Goal: Information Seeking & Learning: Learn about a topic

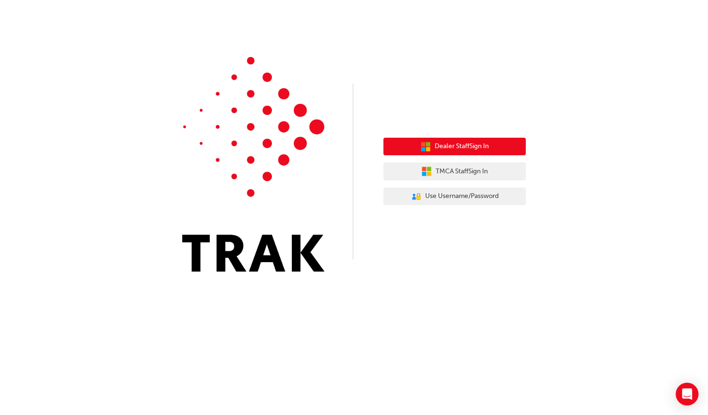
click at [461, 147] on span "Dealer Staff Sign In" at bounding box center [462, 146] width 54 height 11
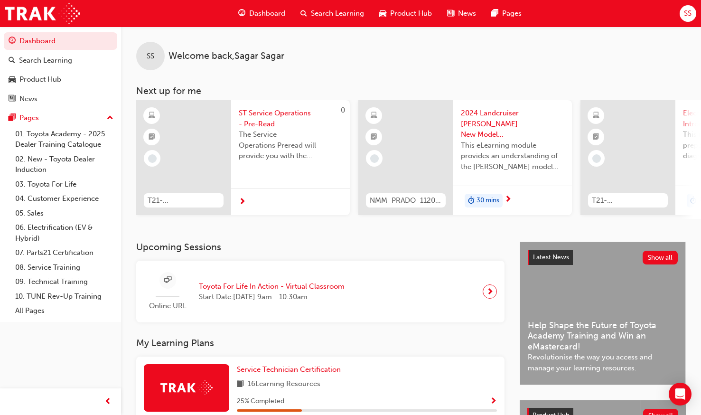
click at [219, 157] on div at bounding box center [183, 157] width 95 height 115
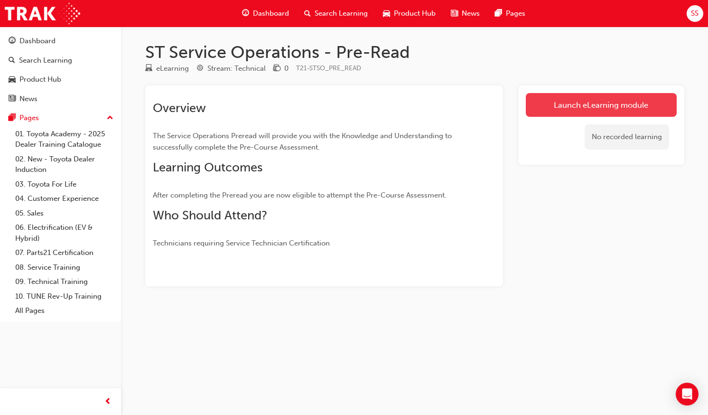
click at [562, 112] on link "Launch eLearning module" at bounding box center [601, 105] width 151 height 24
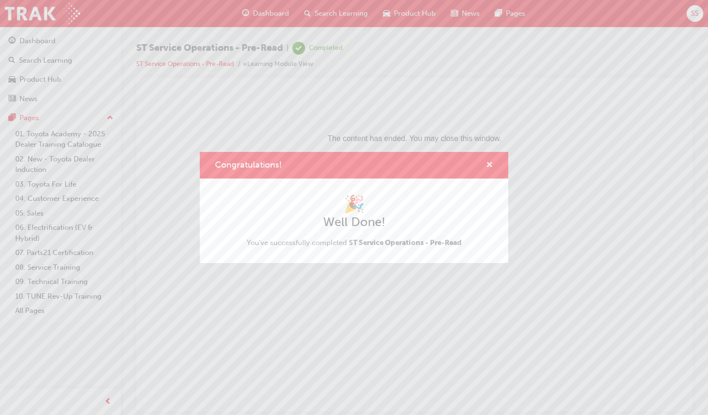
click at [490, 162] on span "cross-icon" at bounding box center [489, 165] width 7 height 9
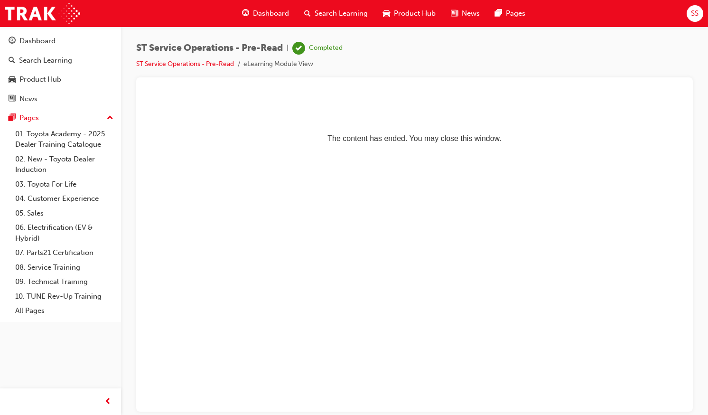
click at [254, 12] on span "Dashboard" at bounding box center [271, 13] width 36 height 11
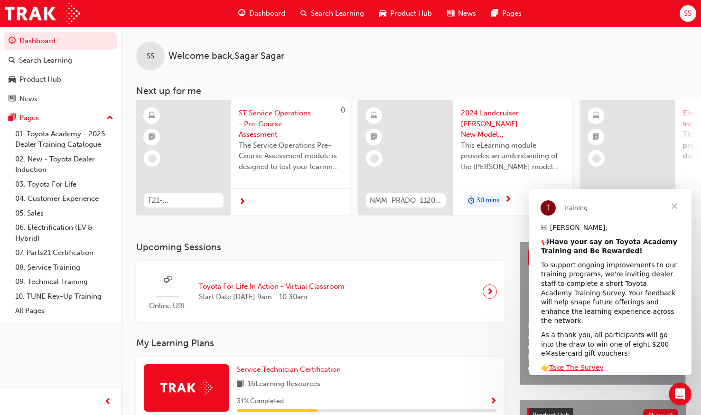
click at [231, 206] on div "T21-STSO_PRE_EXAM" at bounding box center [183, 201] width 95 height 30
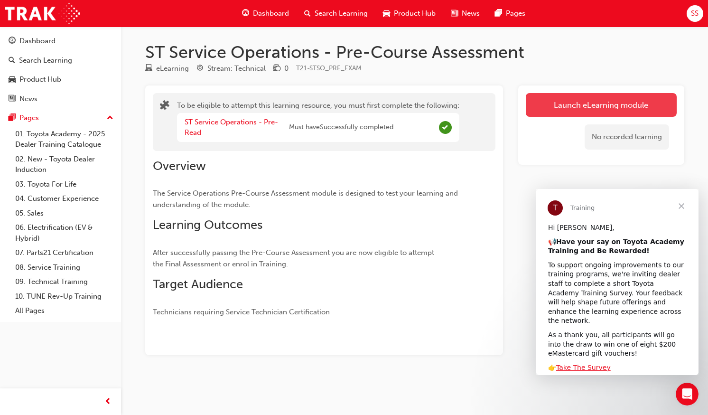
click at [557, 105] on button "Launch eLearning module" at bounding box center [601, 105] width 151 height 24
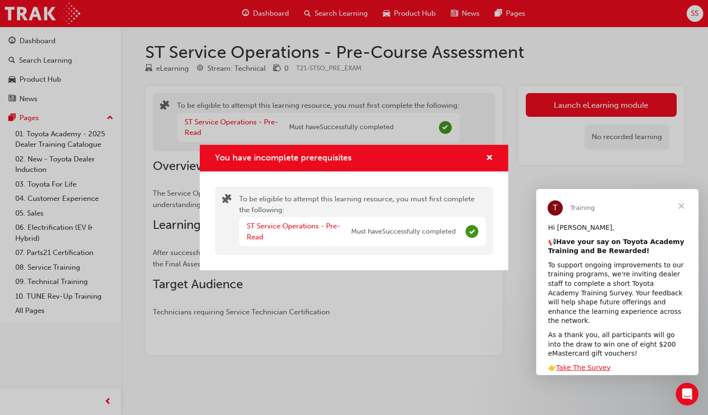
click at [373, 227] on span "Must have Successfully completed" at bounding box center [403, 232] width 104 height 11
click at [323, 231] on div "ST Service Operations - Pre-Read" at bounding box center [299, 231] width 104 height 21
click at [311, 225] on link "ST Service Operations - Pre-Read" at bounding box center [294, 231] width 94 height 19
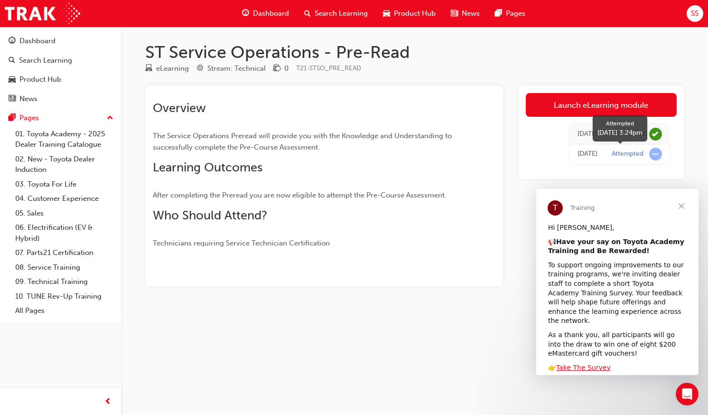
click at [629, 158] on div "Attempted" at bounding box center [628, 154] width 32 height 9
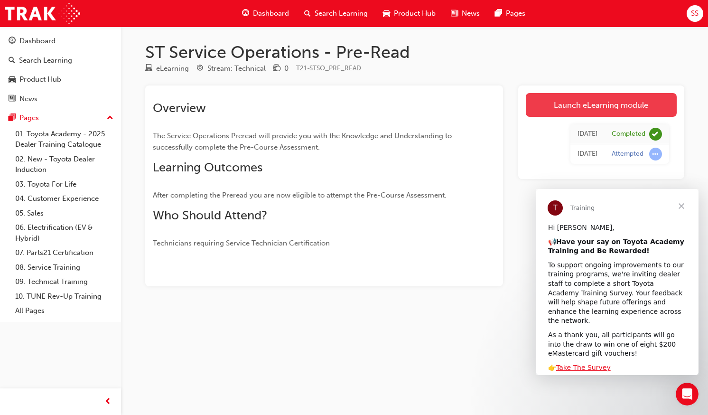
click at [576, 104] on link "Launch eLearning module" at bounding box center [601, 105] width 151 height 24
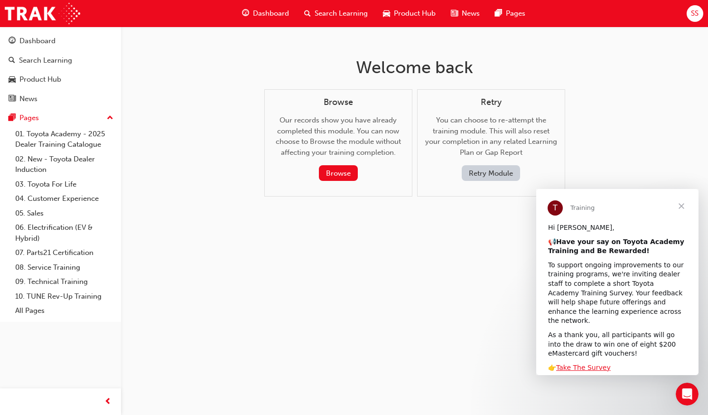
click at [364, 178] on div "Browse" at bounding box center [338, 173] width 117 height 16
click at [353, 171] on button "Browse" at bounding box center [338, 173] width 39 height 16
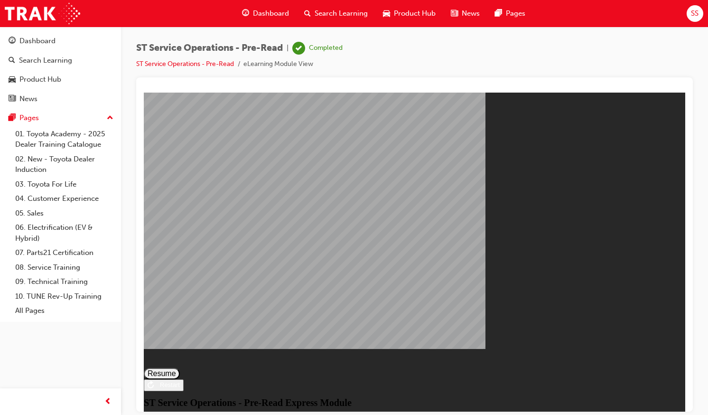
click at [180, 368] on button "Resume" at bounding box center [162, 373] width 36 height 11
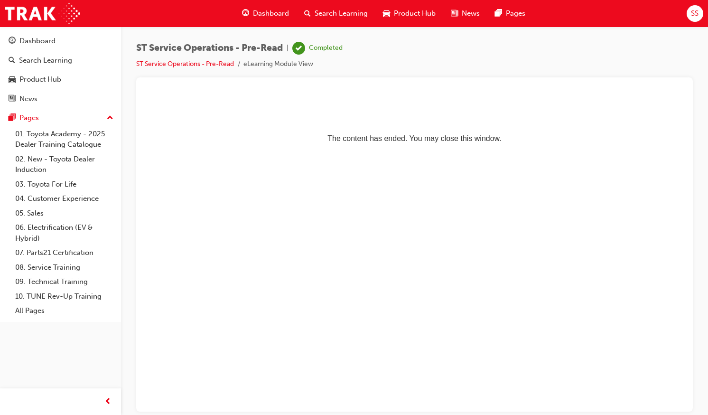
click at [251, 12] on div "Dashboard" at bounding box center [266, 13] width 62 height 19
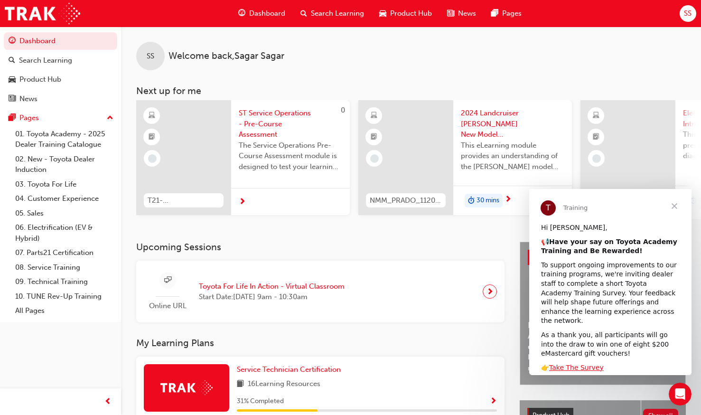
click at [241, 200] on span "next-icon" at bounding box center [242, 202] width 7 height 9
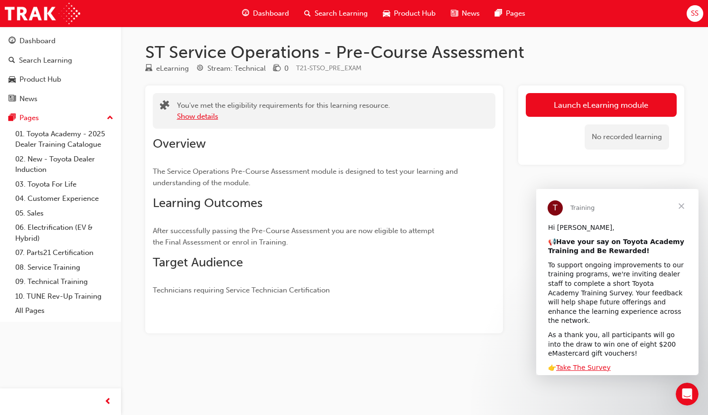
click at [197, 116] on button "Show details" at bounding box center [197, 116] width 41 height 11
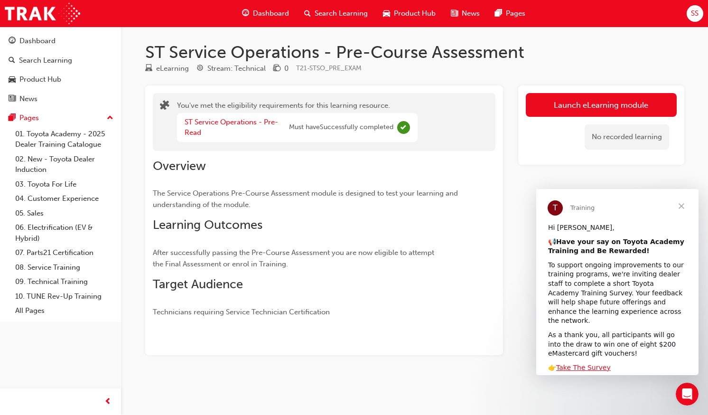
click at [274, 11] on span "Dashboard" at bounding box center [271, 13] width 36 height 11
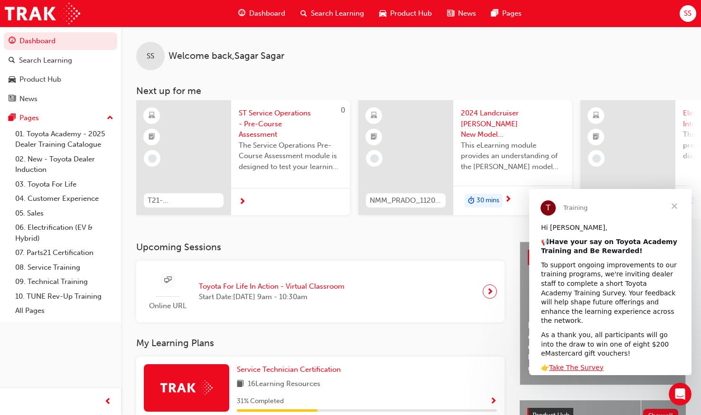
click at [251, 121] on span "ST Service Operations - Pre-Course Assessment" at bounding box center [291, 124] width 104 height 32
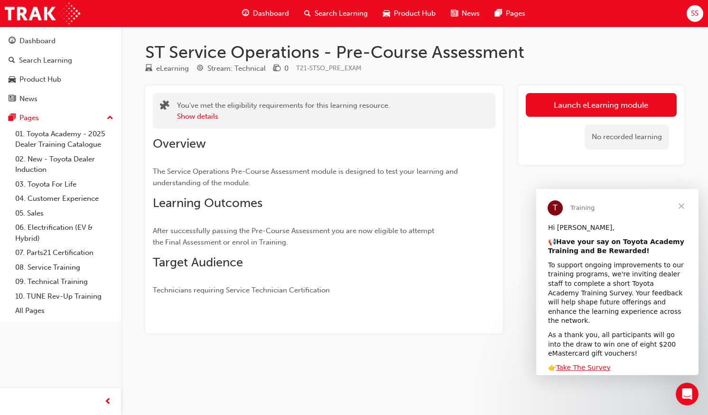
click at [249, 11] on span "guage-icon" at bounding box center [245, 14] width 7 height 12
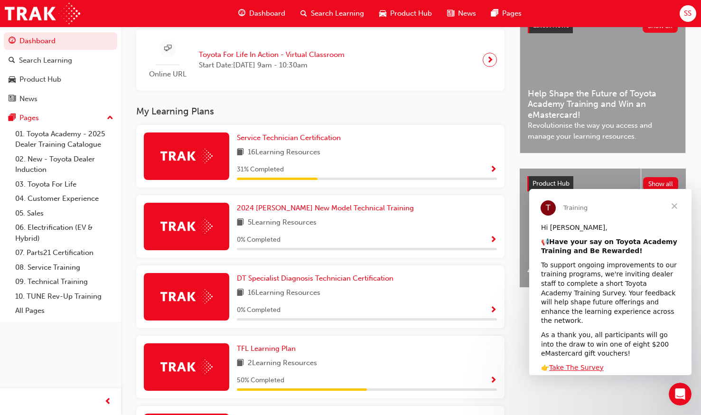
scroll to position [232, 0]
click at [343, 158] on div "16 Learning Resources" at bounding box center [367, 152] width 260 height 12
click at [491, 173] on span "Show Progress" at bounding box center [493, 169] width 7 height 9
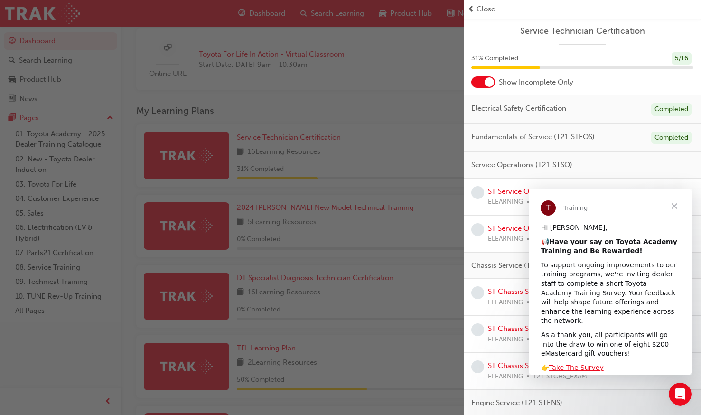
click at [677, 206] on span "Close" at bounding box center [675, 206] width 34 height 34
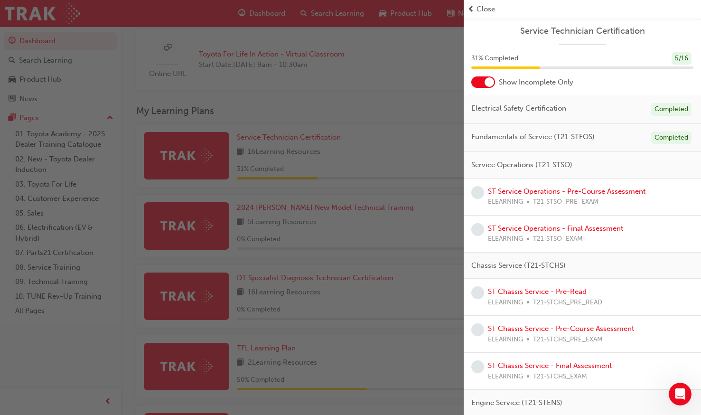
click at [553, 161] on span "Service Operations (T21-STSO)" at bounding box center [522, 165] width 101 height 11
click at [566, 193] on link "ST Service Operations - Pre-Course Assessment" at bounding box center [567, 191] width 158 height 9
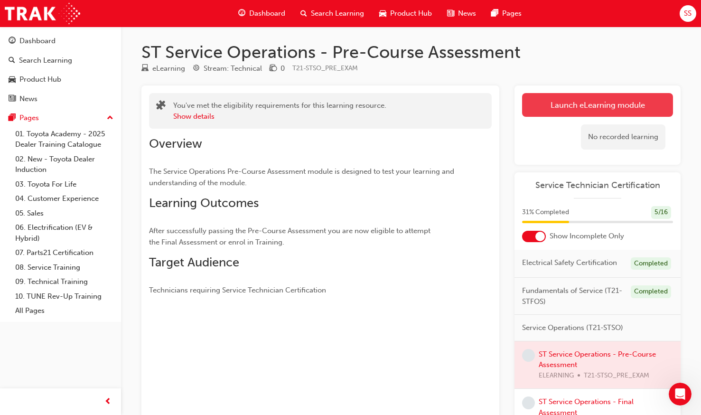
click at [536, 113] on link "Launch eLearning module" at bounding box center [597, 105] width 151 height 24
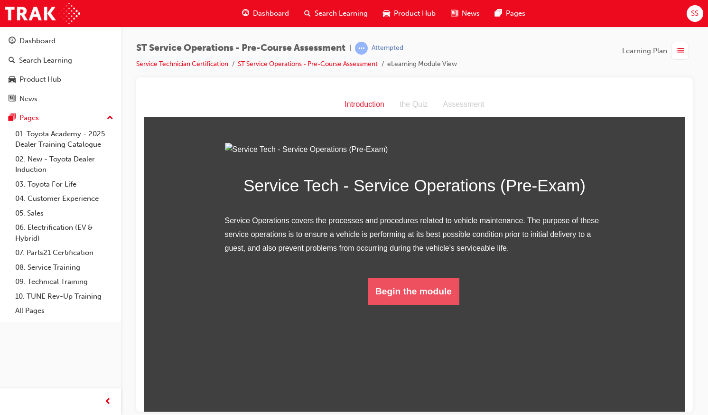
click at [413, 304] on button "Begin the module" at bounding box center [414, 291] width 92 height 27
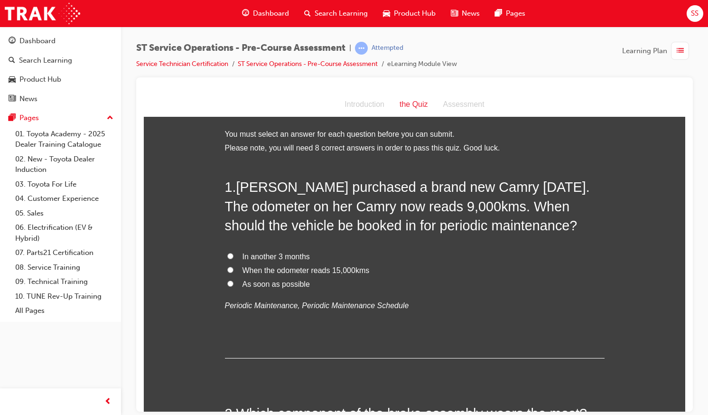
click at [258, 268] on span "When the odometer reads 15,000kms" at bounding box center [306, 270] width 127 height 8
click at [234, 268] on input "When the odometer reads 15,000kms" at bounding box center [230, 269] width 6 height 6
radio input "true"
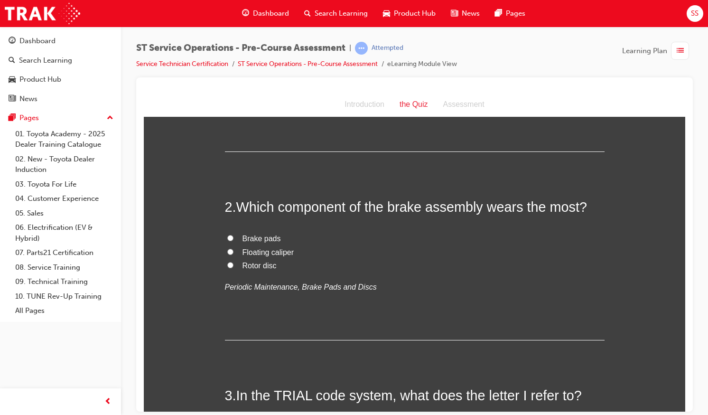
scroll to position [207, 0]
click at [243, 234] on span "Brake pads" at bounding box center [262, 238] width 38 height 8
click at [234, 234] on input "Brake pads" at bounding box center [230, 237] width 6 height 6
radio input "true"
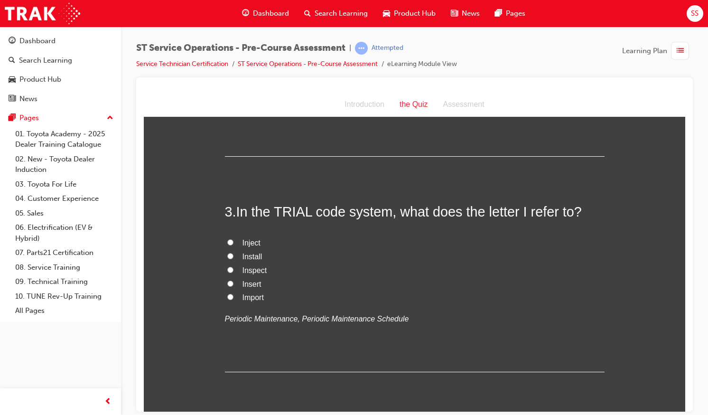
scroll to position [397, 0]
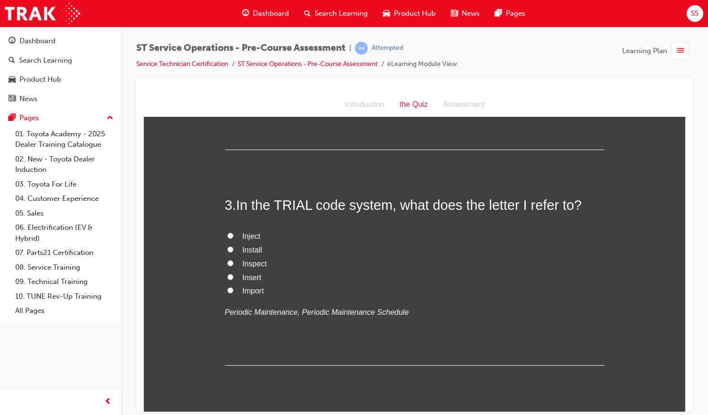
click at [246, 264] on span "Inspect" at bounding box center [255, 263] width 25 height 8
click at [234, 264] on input "Inspect" at bounding box center [230, 263] width 6 height 6
radio input "true"
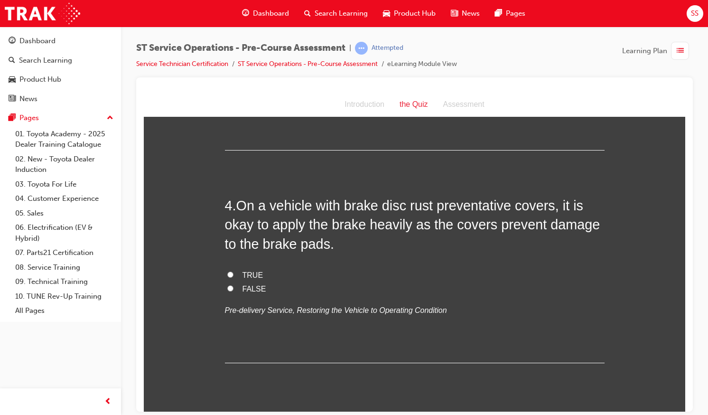
scroll to position [613, 0]
click at [255, 289] on span "FALSE" at bounding box center [255, 288] width 24 height 8
click at [234, 289] on input "FALSE" at bounding box center [230, 287] width 6 height 6
radio input "true"
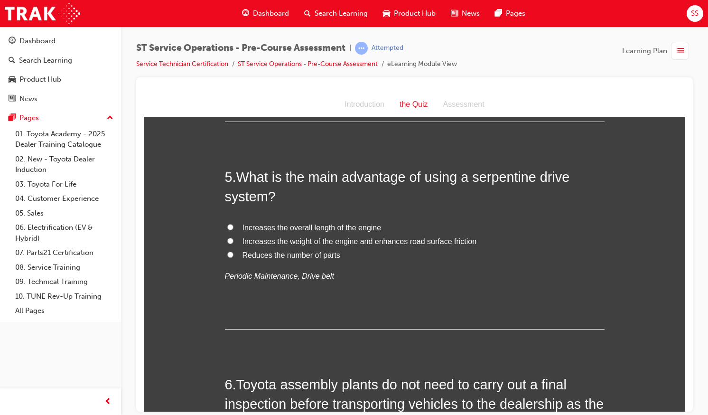
scroll to position [851, 0]
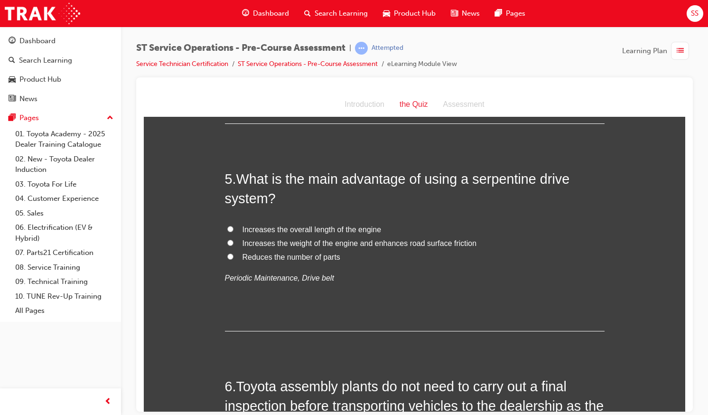
click at [249, 258] on span "Reduces the number of parts" at bounding box center [292, 257] width 98 height 8
click at [234, 258] on input "Reduces the number of parts" at bounding box center [230, 256] width 6 height 6
radio input "true"
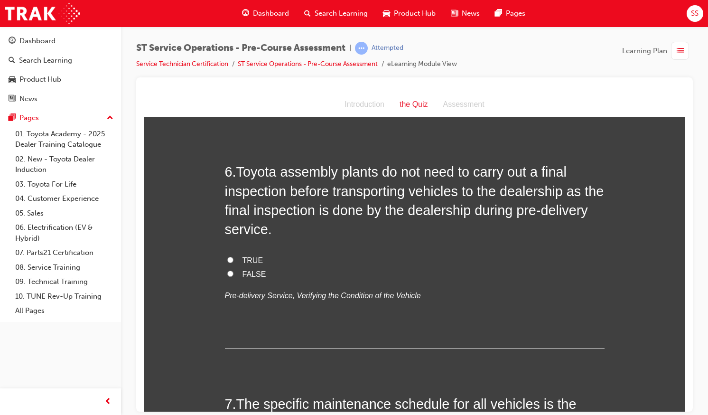
scroll to position [1067, 0]
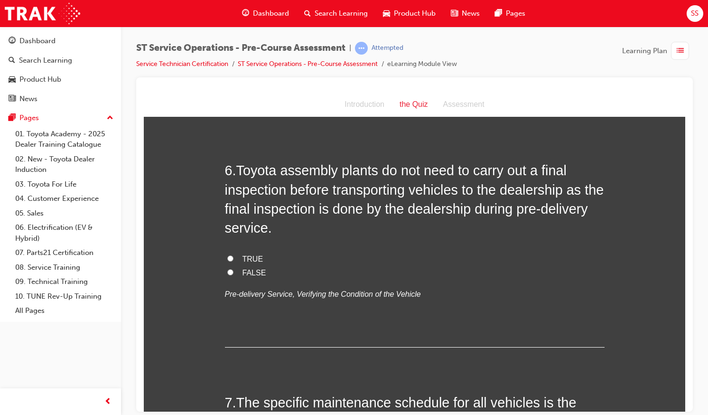
click at [227, 260] on input "TRUE" at bounding box center [230, 258] width 6 height 6
radio input "true"
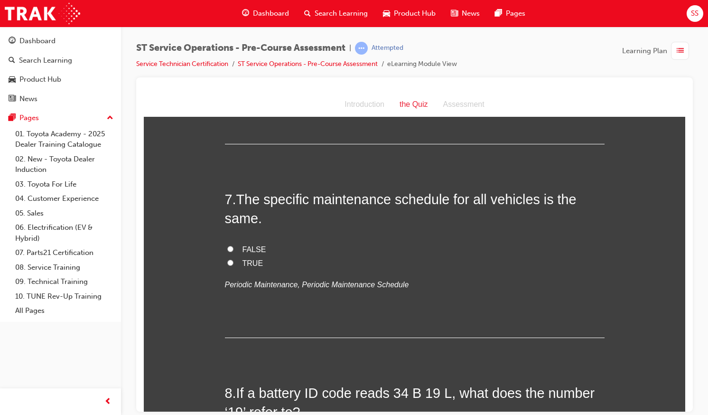
scroll to position [1270, 0]
click at [227, 260] on input "TRUE" at bounding box center [230, 263] width 6 height 6
radio input "true"
click at [227, 251] on input "FALSE" at bounding box center [230, 249] width 6 height 6
radio input "true"
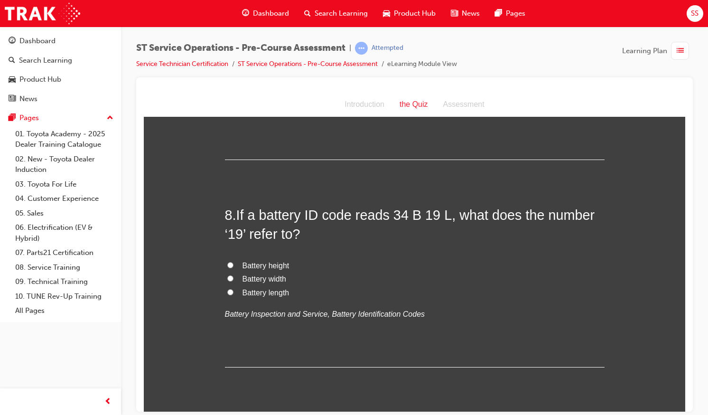
scroll to position [1451, 0]
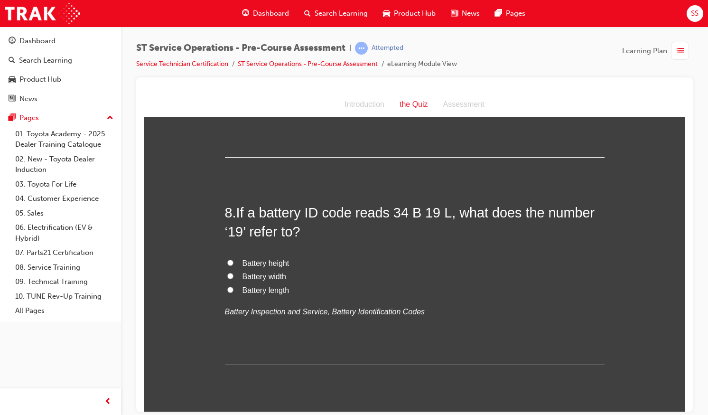
click at [227, 291] on input "Battery length" at bounding box center [230, 289] width 6 height 6
radio input "true"
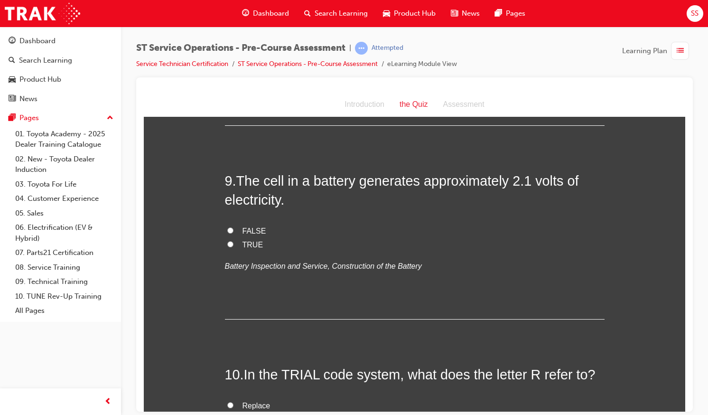
scroll to position [1690, 0]
click at [227, 244] on input "TRUE" at bounding box center [230, 244] width 6 height 6
radio input "true"
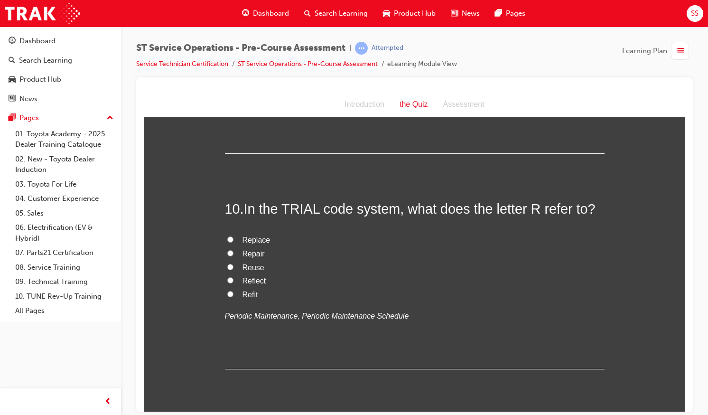
scroll to position [1857, 0]
click at [225, 244] on label "Replace" at bounding box center [415, 240] width 380 height 14
click at [227, 242] on input "Replace" at bounding box center [230, 239] width 6 height 6
radio input "true"
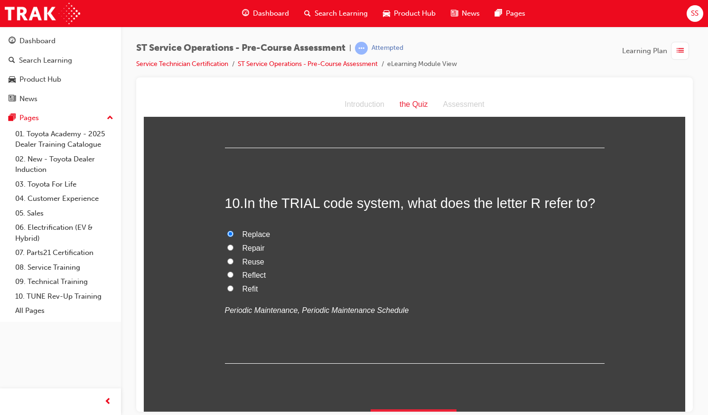
scroll to position [1885, 0]
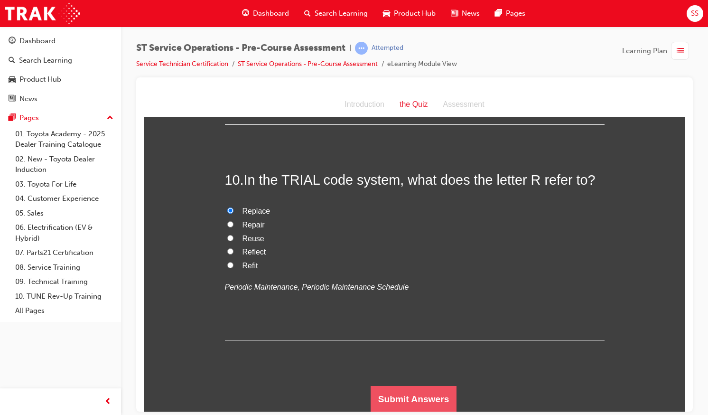
click at [412, 398] on button "Submit Answers" at bounding box center [414, 399] width 86 height 27
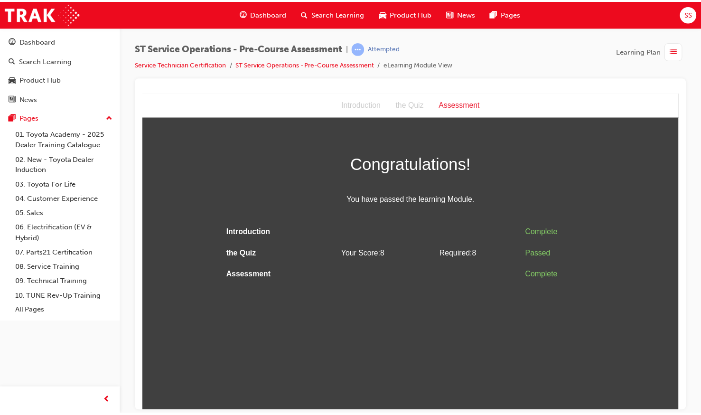
scroll to position [0, 0]
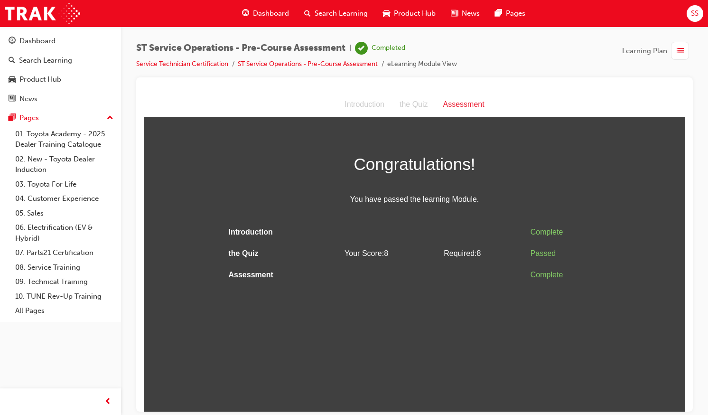
click at [263, 12] on span "Dashboard" at bounding box center [271, 13] width 36 height 11
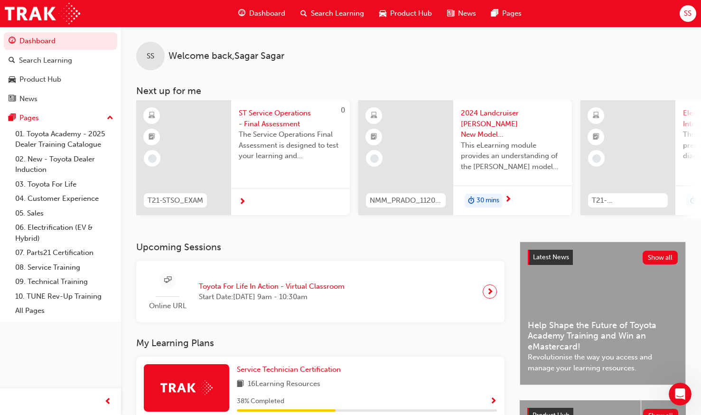
scroll to position [118, 0]
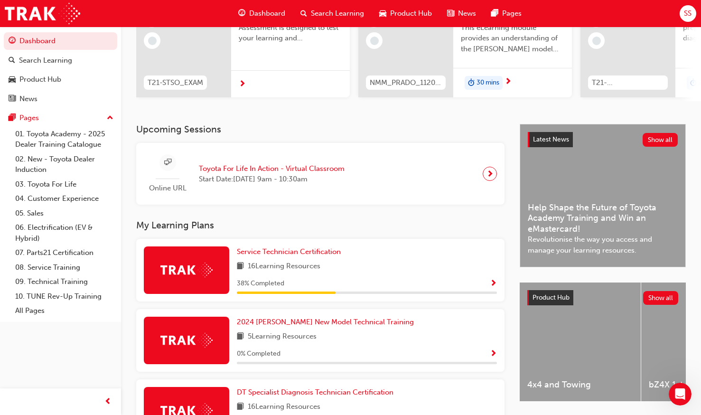
click at [470, 288] on div "38 % Completed" at bounding box center [367, 284] width 260 height 12
click at [495, 286] on span "Show Progress" at bounding box center [493, 284] width 7 height 9
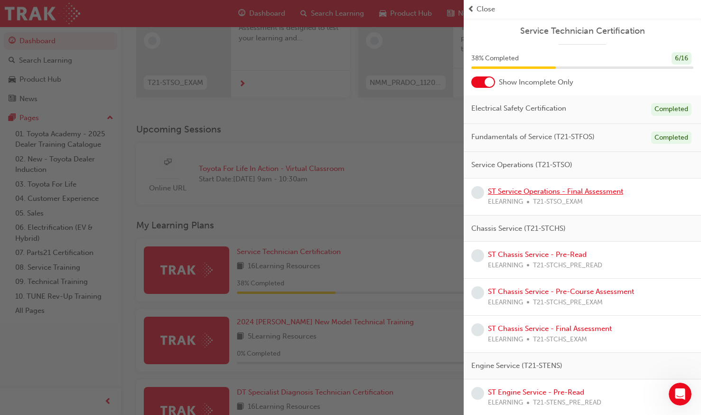
click at [571, 194] on link "ST Service Operations - Final Assessment" at bounding box center [555, 191] width 135 height 9
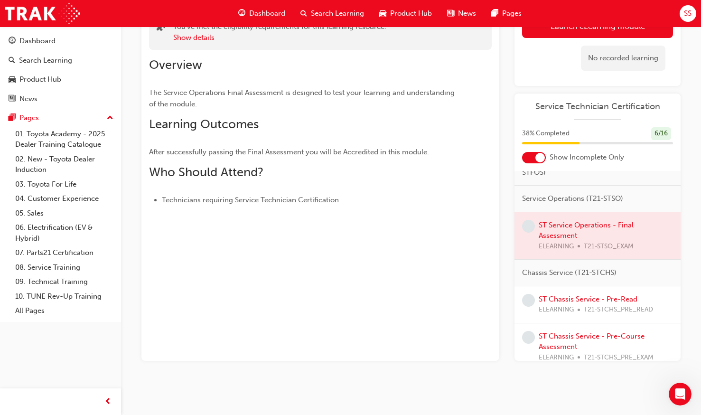
scroll to position [51, 0]
click at [566, 239] on div at bounding box center [598, 235] width 166 height 47
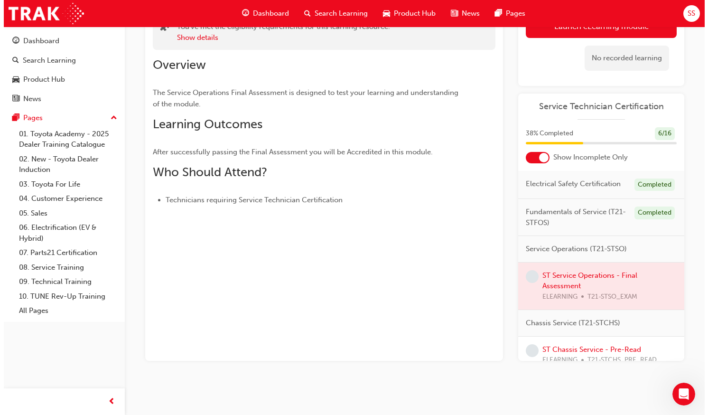
scroll to position [0, 0]
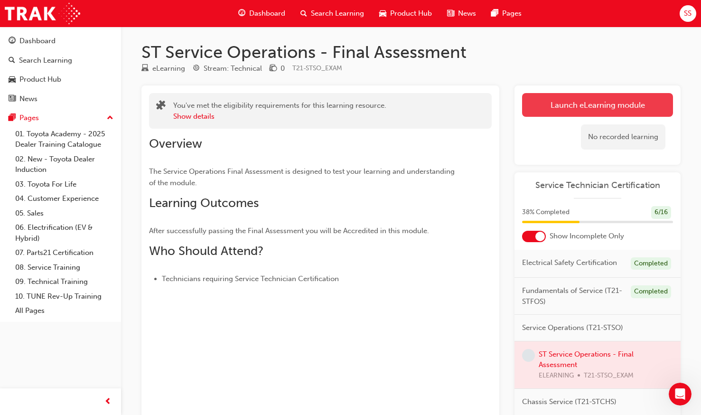
click at [580, 103] on link "Launch eLearning module" at bounding box center [597, 105] width 151 height 24
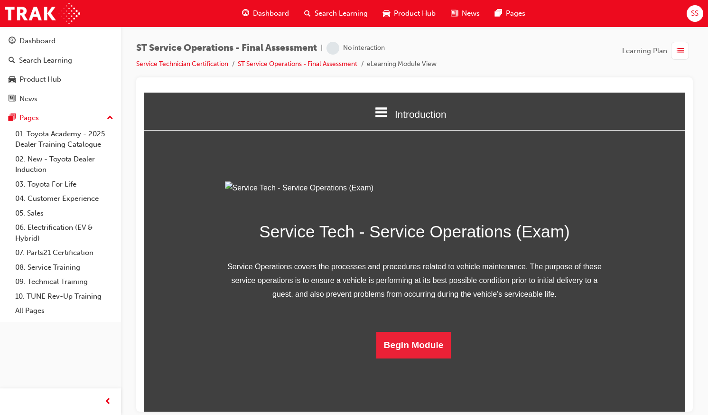
scroll to position [51, 0]
click at [433, 358] on button "Begin Module" at bounding box center [414, 344] width 75 height 27
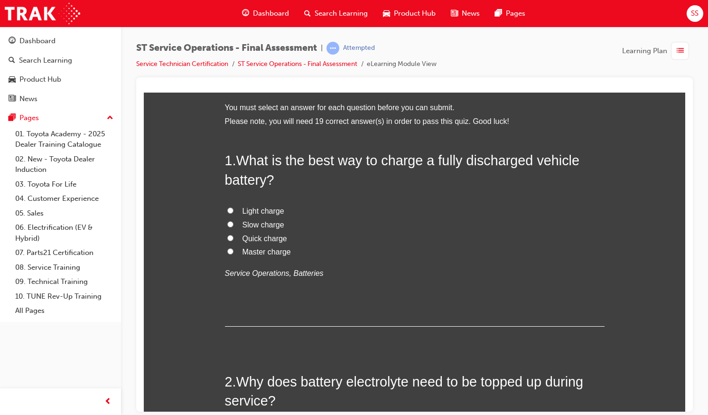
scroll to position [43, 0]
click at [266, 221] on span "Slow charge" at bounding box center [264, 223] width 42 height 8
click at [234, 221] on input "Slow charge" at bounding box center [230, 223] width 6 height 6
radio input "true"
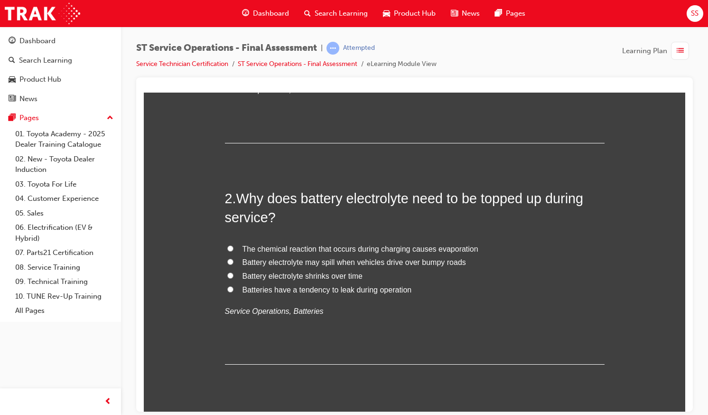
scroll to position [226, 0]
click at [227, 243] on label "The chemical reaction that occurs during charging causes evaporation" at bounding box center [415, 249] width 380 height 14
click at [227, 245] on input "The chemical reaction that occurs during charging causes evaporation" at bounding box center [230, 248] width 6 height 6
radio input "true"
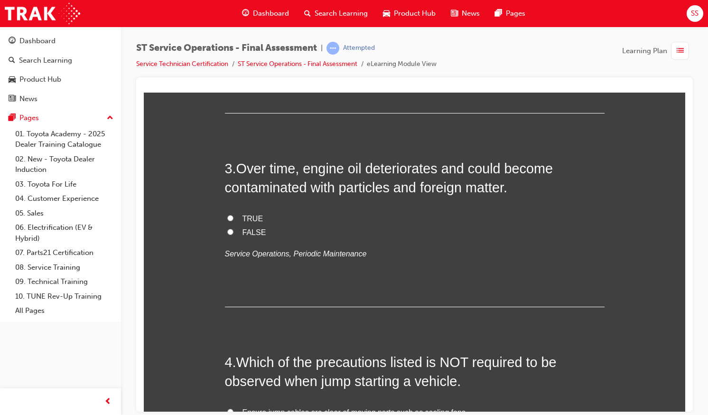
scroll to position [477, 0]
click at [227, 243] on div "TRUE FALSE Service Operations, Periodic Maintenance" at bounding box center [415, 235] width 380 height 48
click at [225, 214] on label "TRUE" at bounding box center [415, 218] width 380 height 14
click at [227, 214] on input "TRUE" at bounding box center [230, 217] width 6 height 6
radio input "true"
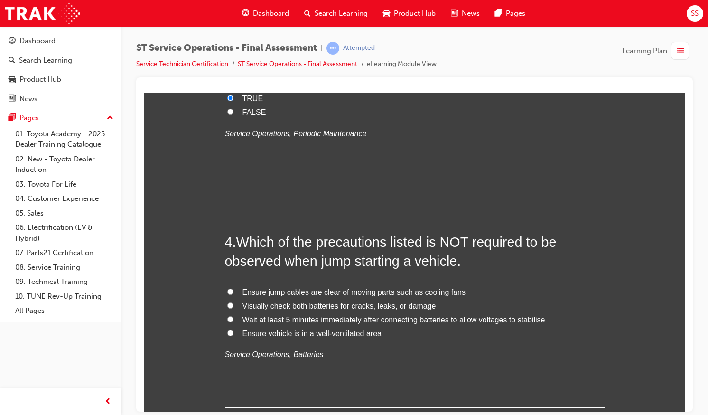
scroll to position [597, 0]
click at [227, 318] on input "Wait at least 5 minutes immediately after connecting batteries to allow voltage…" at bounding box center [230, 318] width 6 height 6
radio input "true"
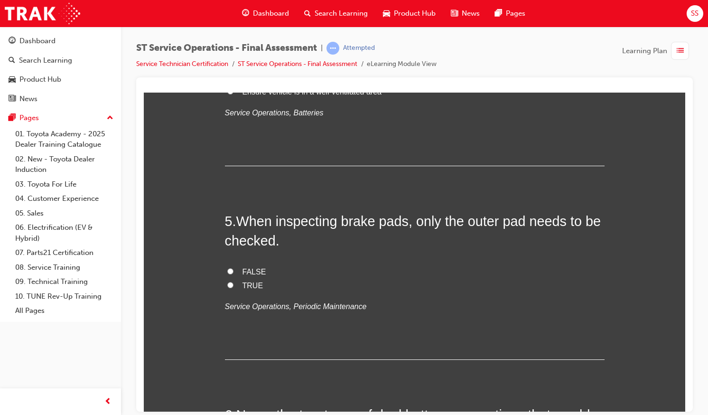
scroll to position [842, 0]
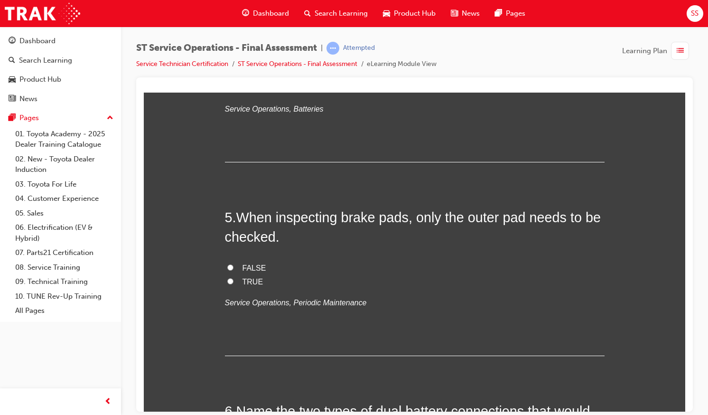
click at [227, 270] on input "FALSE" at bounding box center [230, 267] width 6 height 6
radio input "true"
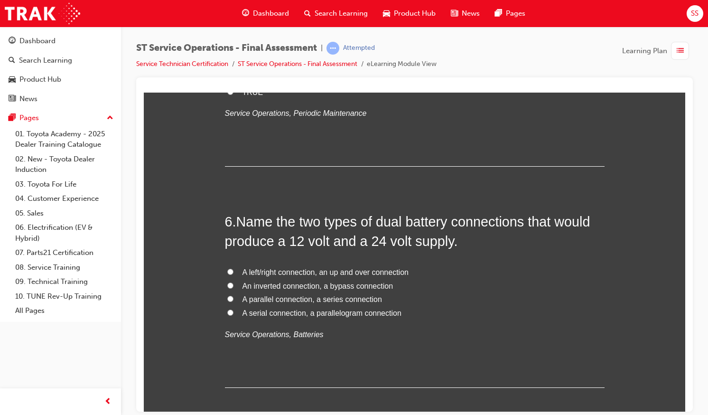
scroll to position [1032, 0]
click at [227, 270] on input "A left/right connection, an up and over connection" at bounding box center [230, 271] width 6 height 6
radio input "true"
click at [252, 297] on span "A parallel connection, a series connection" at bounding box center [313, 298] width 140 height 8
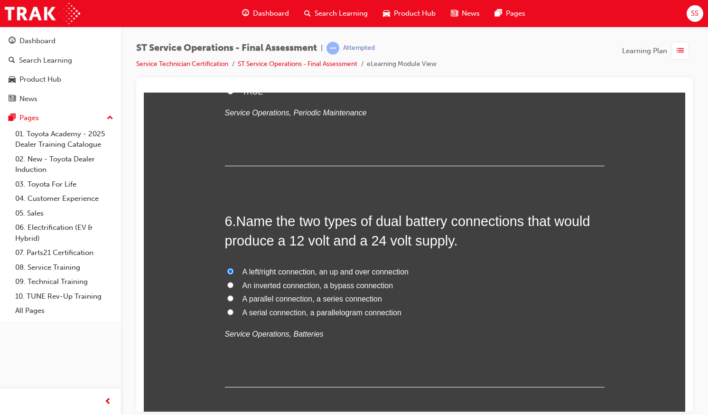
click at [234, 297] on input "A parallel connection, a series connection" at bounding box center [230, 298] width 6 height 6
radio input "true"
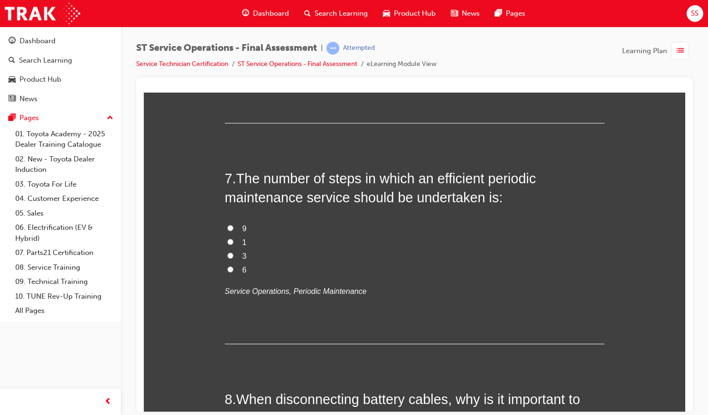
scroll to position [1297, 0]
click at [235, 269] on label "6" at bounding box center [415, 269] width 380 height 14
click at [234, 269] on input "6" at bounding box center [230, 268] width 6 height 6
radio input "true"
click at [233, 230] on label "9" at bounding box center [415, 228] width 380 height 14
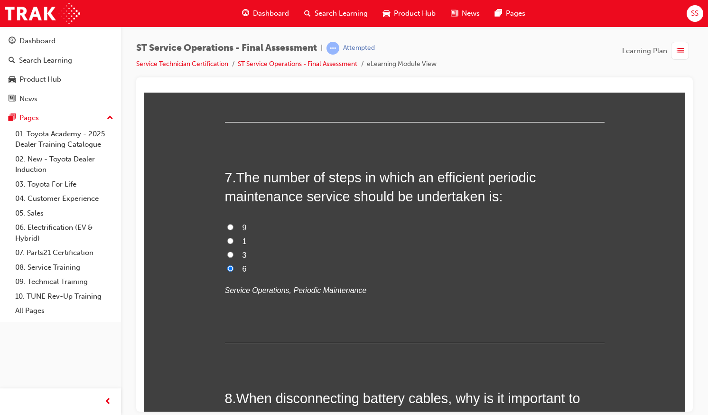
click at [233, 230] on input "9" at bounding box center [230, 227] width 6 height 6
radio input "true"
click at [237, 268] on label "6" at bounding box center [415, 269] width 380 height 14
click at [234, 268] on input "6" at bounding box center [230, 268] width 6 height 6
radio input "true"
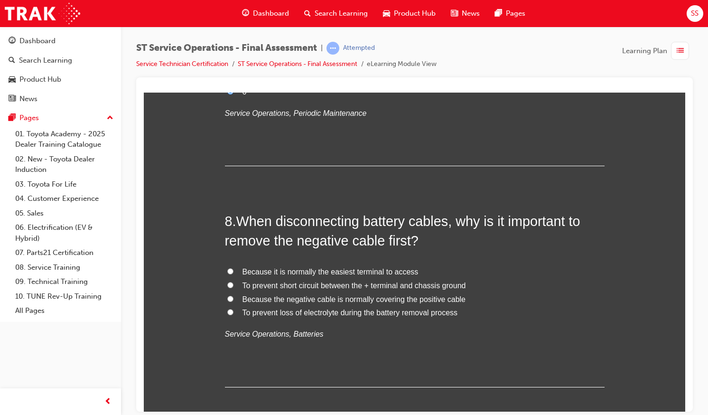
scroll to position [1476, 0]
click at [311, 286] on span "To prevent short circuit between the + terminal and chassis ground" at bounding box center [355, 284] width 224 height 8
click at [234, 286] on input "To prevent short circuit between the + terminal and chassis ground" at bounding box center [230, 283] width 6 height 6
radio input "true"
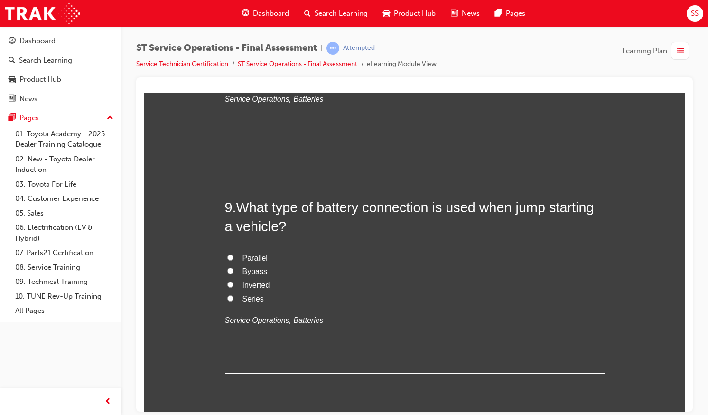
scroll to position [1710, 0]
click at [227, 254] on input "Parallel" at bounding box center [230, 257] width 6 height 6
radio input "true"
click at [227, 254] on input "Parallel" at bounding box center [230, 257] width 6 height 6
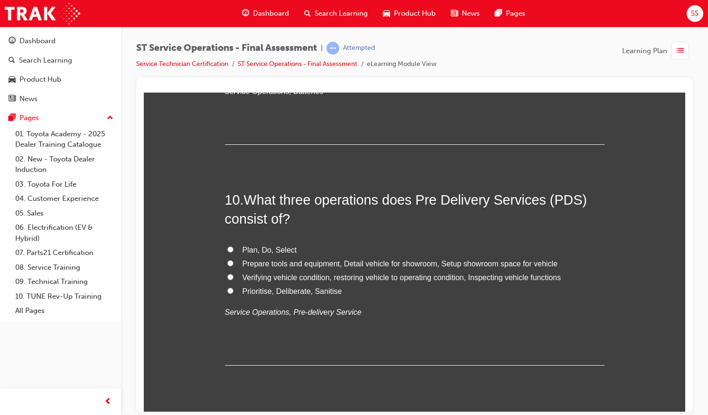
scroll to position [1939, 0]
click at [243, 275] on span "Verifying vehicle condition, restoring vehicle to operating condition, Inspecti…" at bounding box center [402, 276] width 319 height 8
click at [234, 275] on input "Verifying vehicle condition, restoring vehicle to operating condition, Inspecti…" at bounding box center [230, 276] width 6 height 6
radio input "true"
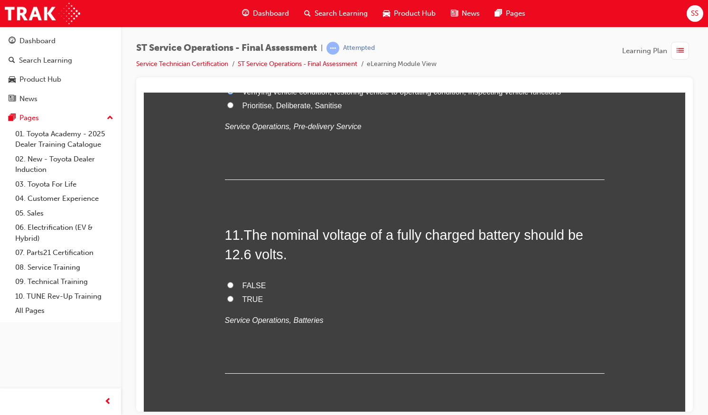
scroll to position [2130, 0]
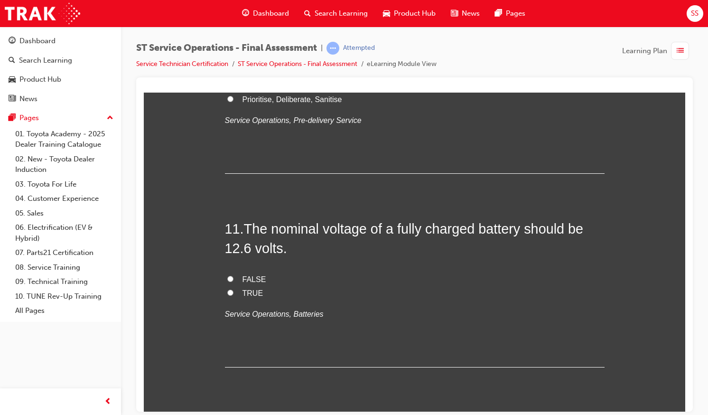
click at [235, 290] on label "TRUE" at bounding box center [415, 293] width 380 height 14
click at [234, 290] on input "TRUE" at bounding box center [230, 292] width 6 height 6
radio input "true"
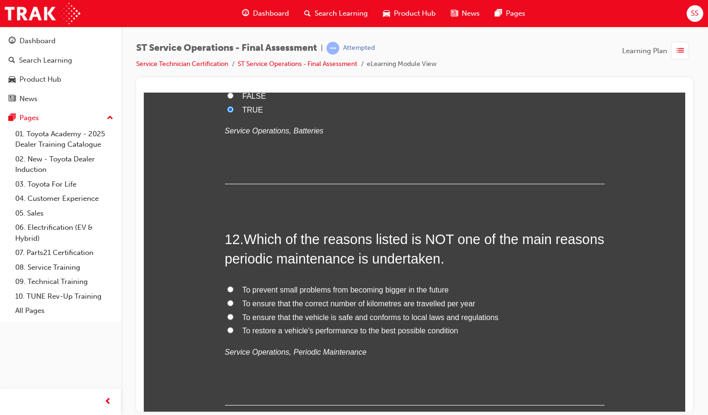
scroll to position [2337, 0]
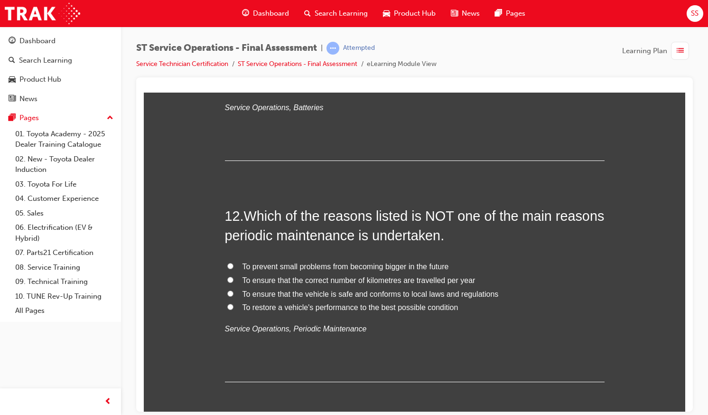
click at [262, 281] on span "To ensure that the correct number of kilometres are travelled per year" at bounding box center [359, 280] width 233 height 8
click at [234, 281] on input "To ensure that the correct number of kilometres are travelled per year" at bounding box center [230, 279] width 6 height 6
radio input "true"
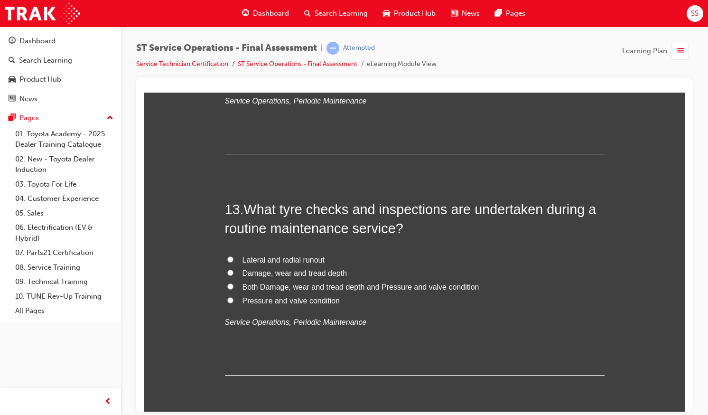
scroll to position [2582, 0]
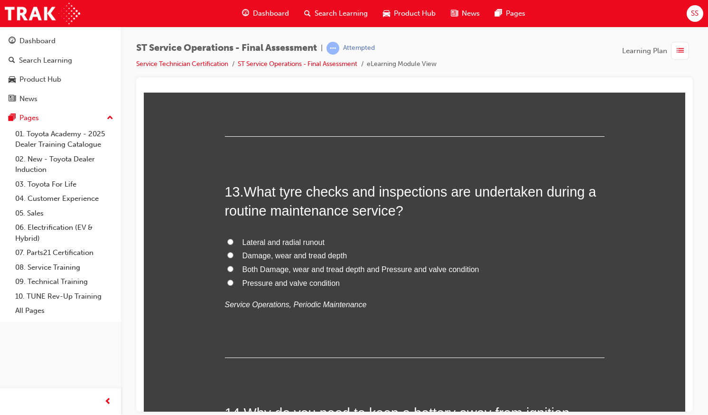
click at [262, 266] on span "Both Damage, wear and tread depth and Pressure and valve condition" at bounding box center [361, 269] width 237 height 8
click at [234, 266] on input "Both Damage, wear and tread depth and Pressure and valve condition" at bounding box center [230, 268] width 6 height 6
radio input "true"
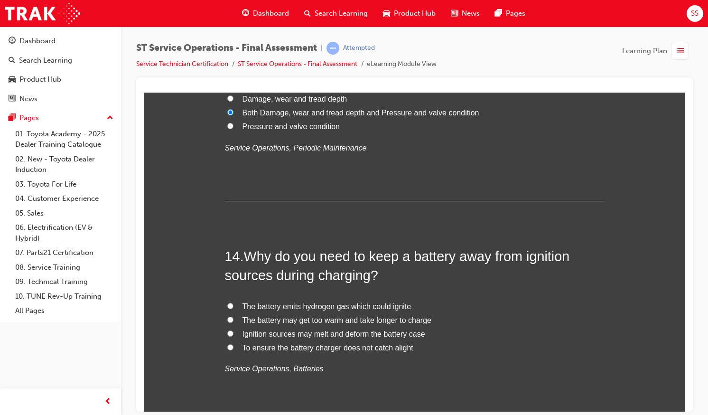
scroll to position [2758, 0]
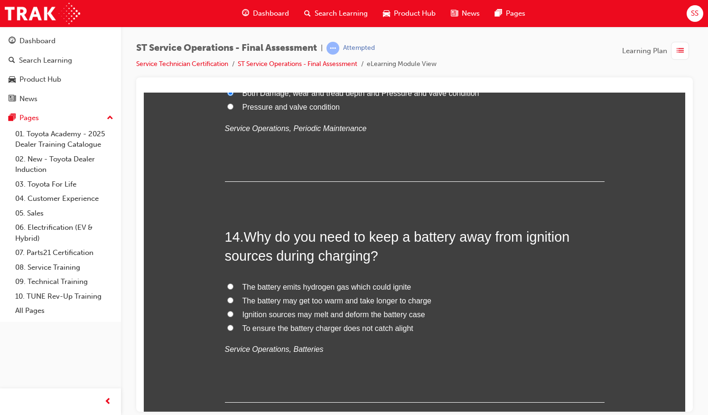
click at [256, 292] on label "The battery emits hydrogen gas which could ignite" at bounding box center [415, 287] width 380 height 14
click at [234, 289] on input "The battery emits hydrogen gas which could ignite" at bounding box center [230, 286] width 6 height 6
radio input "true"
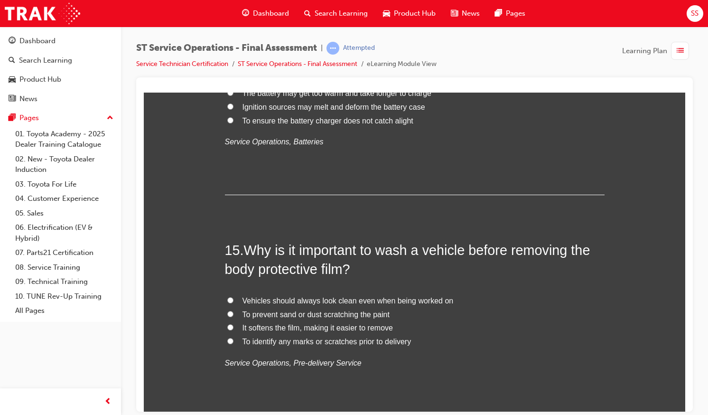
scroll to position [2966, 0]
click at [236, 316] on label "To prevent sand or dust scratching the paint" at bounding box center [415, 314] width 380 height 14
click at [234, 316] on input "To prevent sand or dust scratching the paint" at bounding box center [230, 313] width 6 height 6
radio input "true"
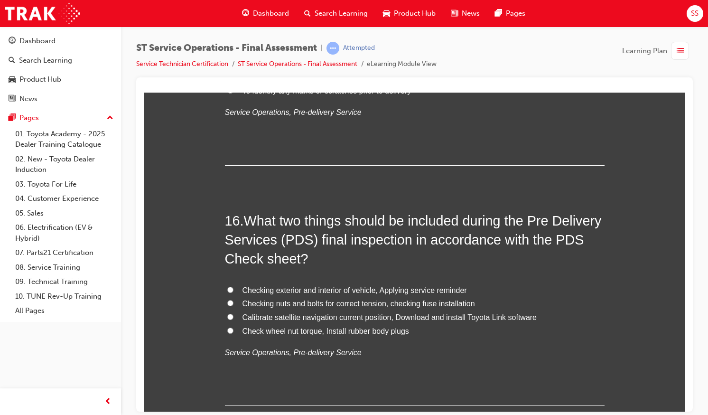
scroll to position [3217, 0]
click at [236, 316] on label "Calibrate satellite navigation current position, Download and install Toyota Li…" at bounding box center [415, 317] width 380 height 14
click at [234, 316] on input "Calibrate satellite navigation current position, Download and install Toyota Li…" at bounding box center [230, 316] width 6 height 6
radio input "true"
click at [241, 293] on label "Checking exterior and interior of vehicle, Applying service reminder" at bounding box center [415, 290] width 380 height 14
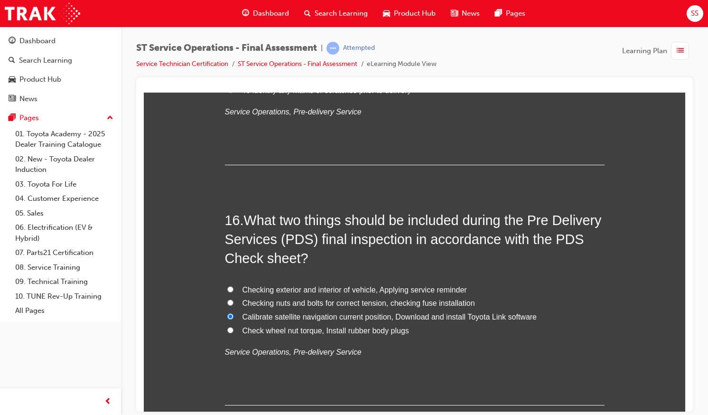
click at [234, 292] on input "Checking exterior and interior of vehicle, Applying service reminder" at bounding box center [230, 289] width 6 height 6
radio input "true"
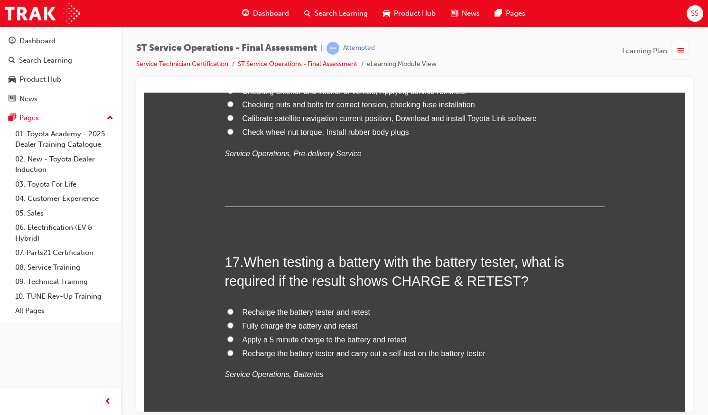
scroll to position [3453, 0]
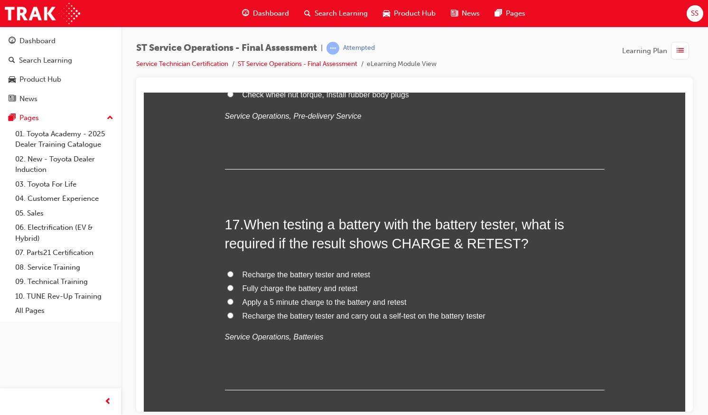
click at [229, 285] on input "Fully charge the battery and retest" at bounding box center [230, 287] width 6 height 6
radio input "true"
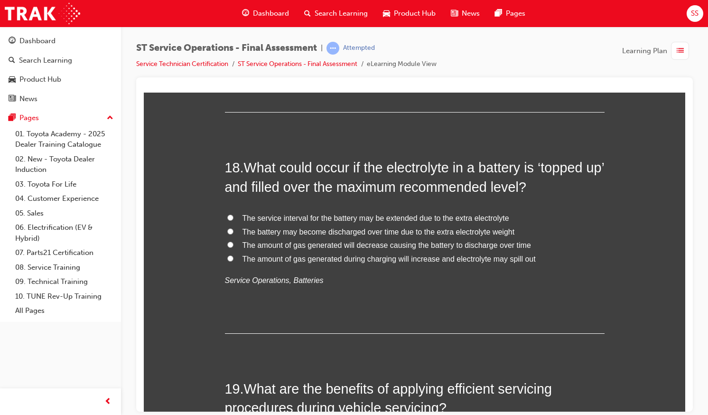
scroll to position [3731, 0]
click at [265, 259] on span "The amount of gas generated during charging will increase and electrolyte may s…" at bounding box center [389, 258] width 293 height 8
click at [234, 259] on input "The amount of gas generated during charging will increase and electrolyte may s…" at bounding box center [230, 258] width 6 height 6
radio input "true"
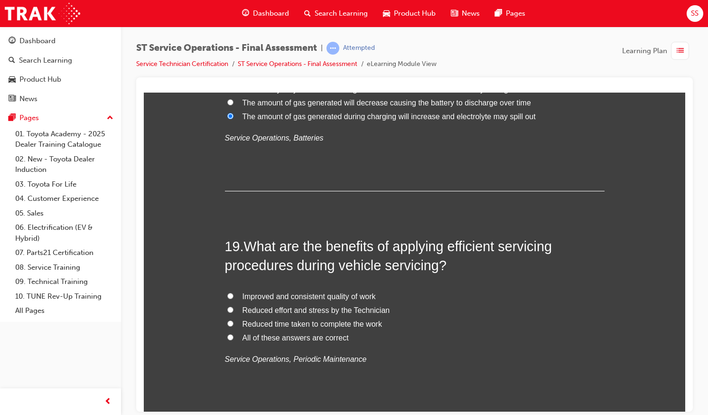
scroll to position [3884, 0]
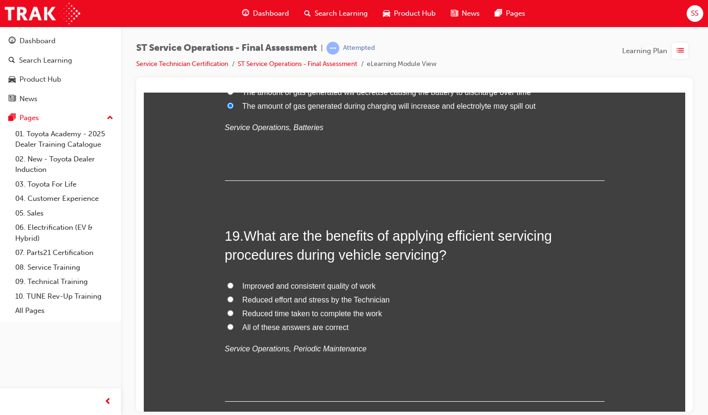
click at [265, 259] on span "What are the benefits of applying efficient servicing procedures during vehicle…" at bounding box center [388, 245] width 327 height 34
click at [227, 324] on input "All of these answers are correct" at bounding box center [230, 326] width 6 height 6
radio input "true"
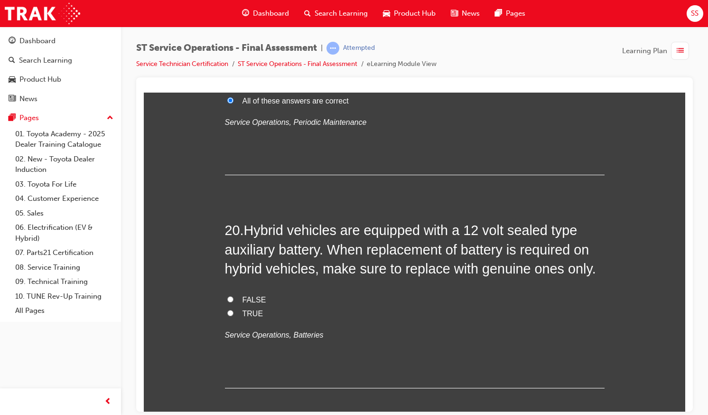
scroll to position [4115, 0]
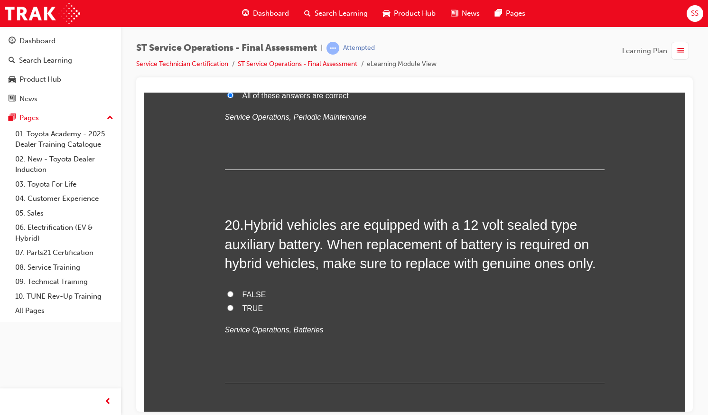
click at [233, 304] on label "TRUE" at bounding box center [415, 309] width 380 height 14
click at [233, 304] on input "TRUE" at bounding box center [230, 307] width 6 height 6
radio input "true"
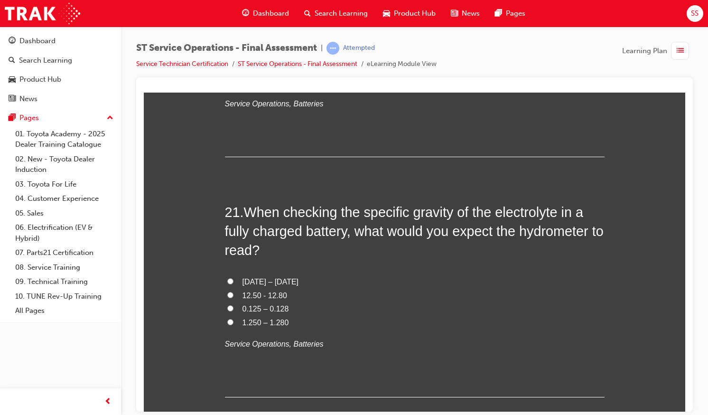
scroll to position [4346, 0]
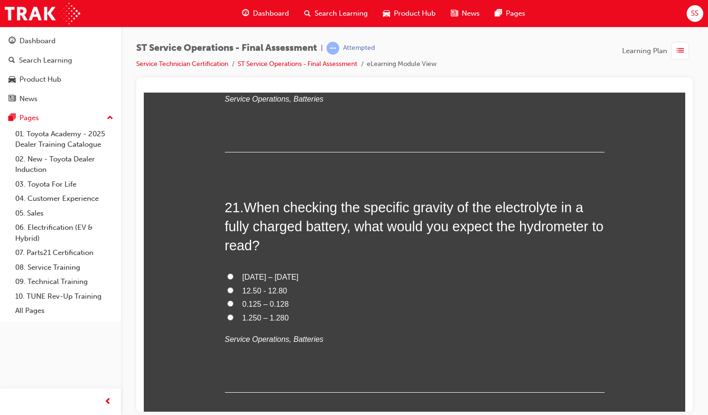
click at [244, 323] on label "1.250 – 1.280" at bounding box center [415, 318] width 380 height 14
click at [234, 320] on input "1.250 – 1.280" at bounding box center [230, 317] width 6 height 6
radio input "true"
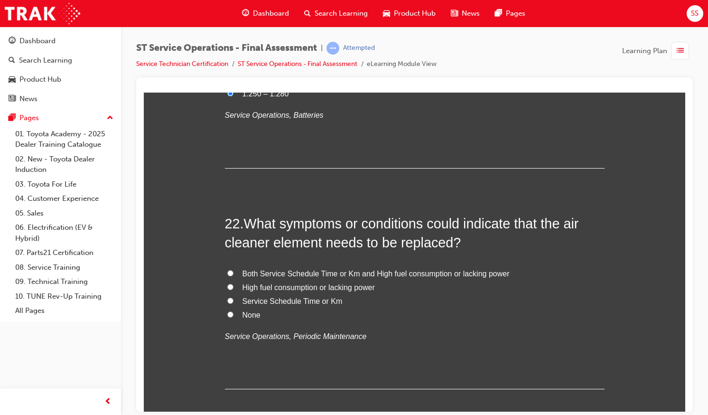
click at [281, 279] on label "Both Service Schedule Time or Km and High fuel consumption or lacking power" at bounding box center [415, 274] width 380 height 14
click at [234, 276] on input "Both Service Schedule Time or Km and High fuel consumption or lacking power" at bounding box center [230, 273] width 6 height 6
radio input "true"
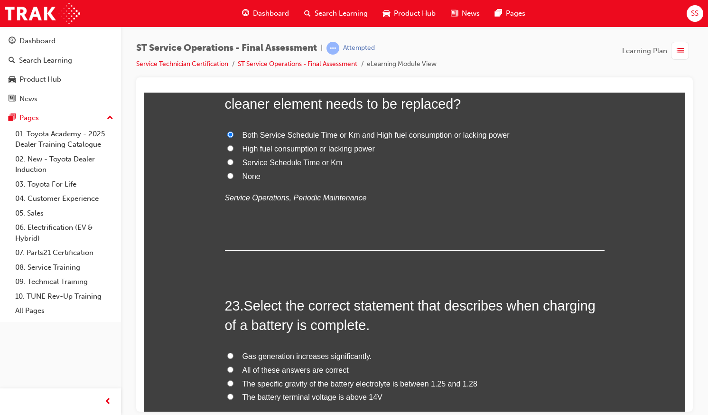
scroll to position [4795, 0]
